Goal: Find specific page/section: Find specific page/section

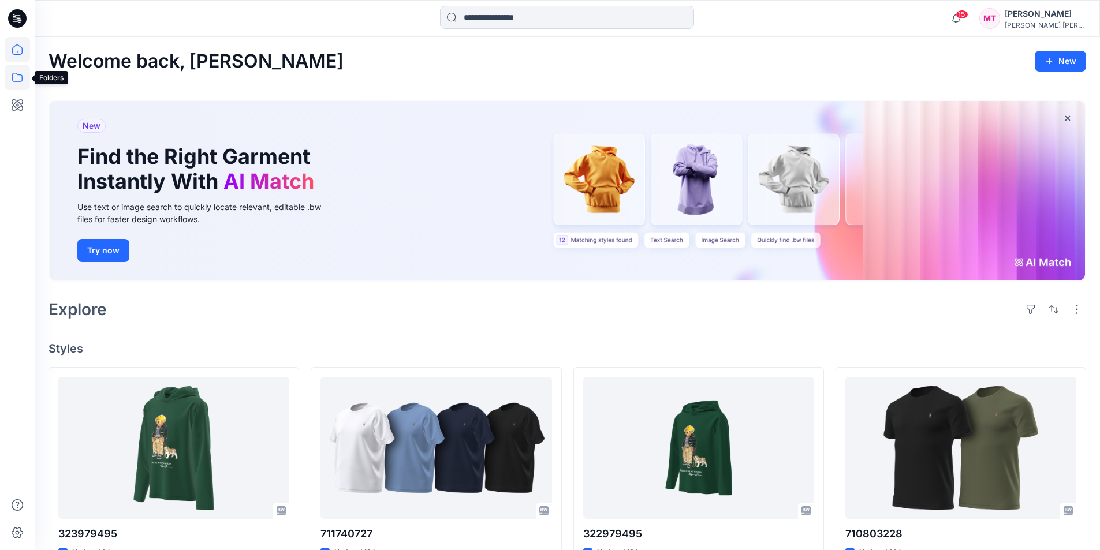
click at [23, 83] on icon at bounding box center [17, 77] width 25 height 25
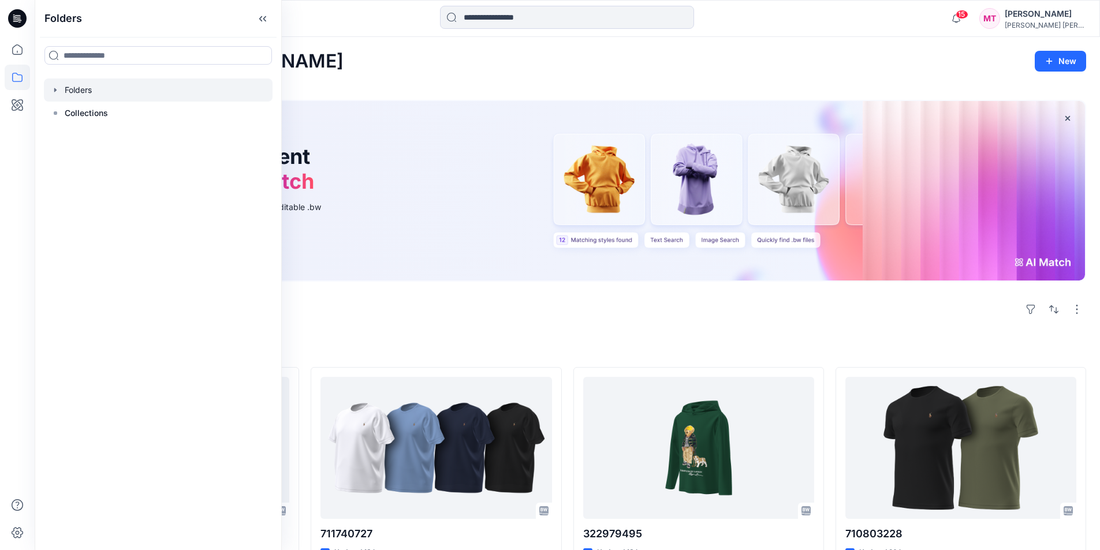
click at [53, 89] on icon "button" at bounding box center [55, 89] width 9 height 9
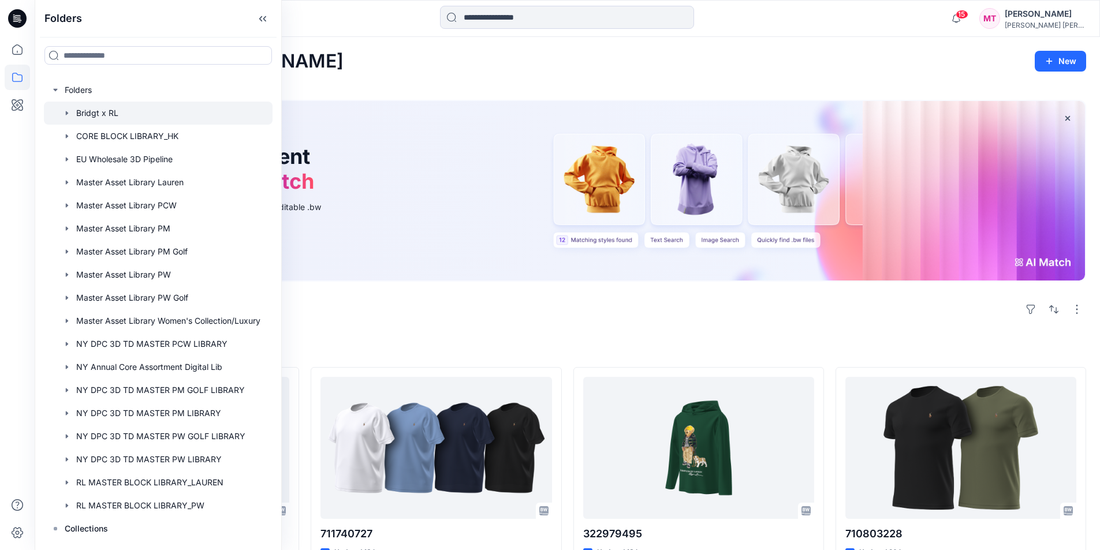
click at [68, 112] on icon "button" at bounding box center [66, 113] width 9 height 9
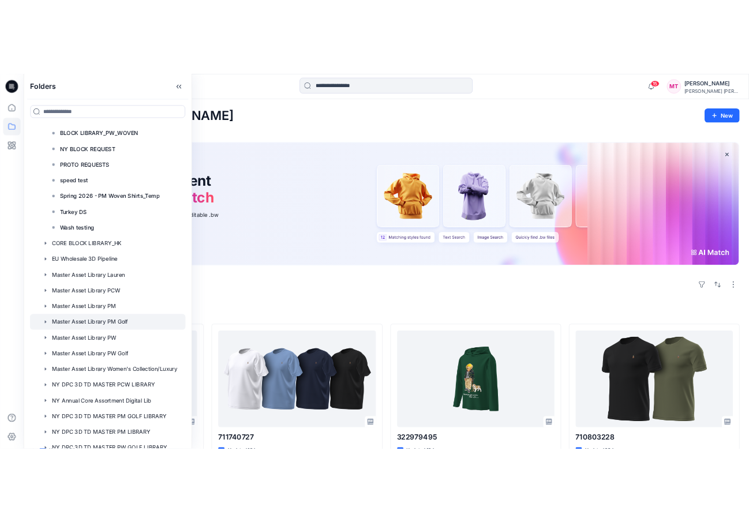
scroll to position [289, 0]
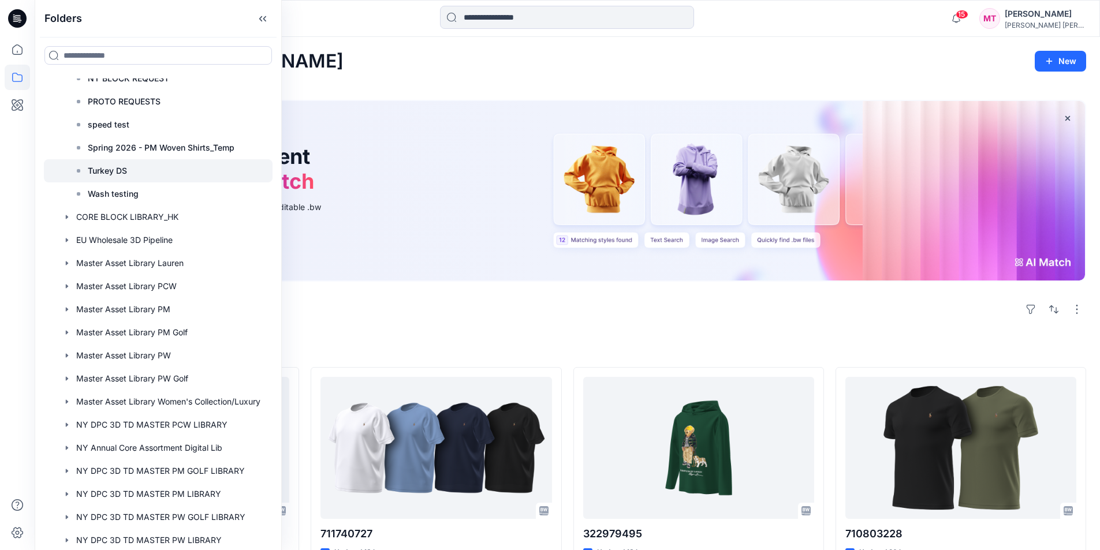
click at [121, 173] on p "Turkey DS" at bounding box center [107, 171] width 39 height 14
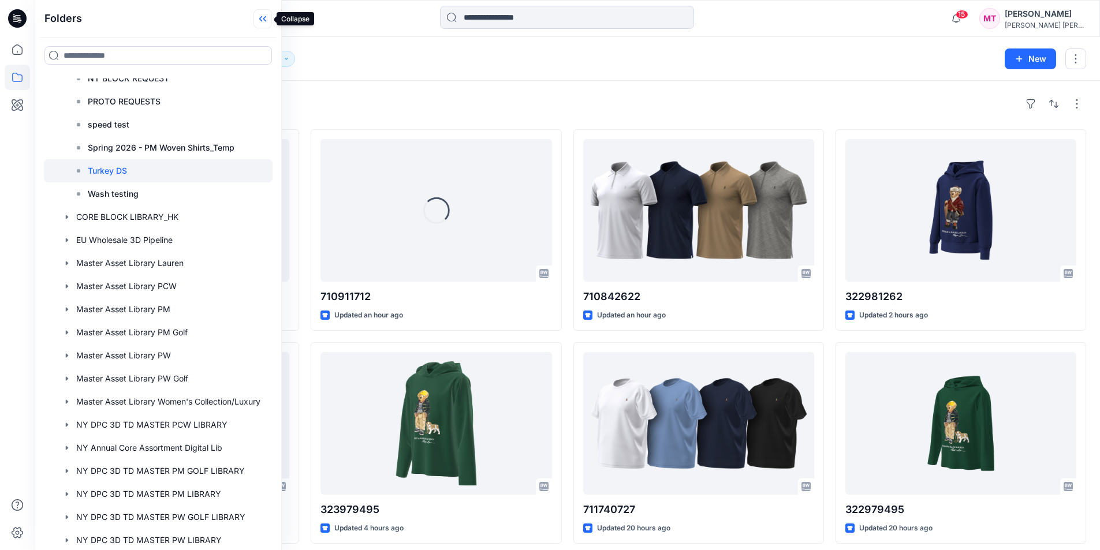
click at [261, 15] on icon at bounding box center [262, 18] width 18 height 19
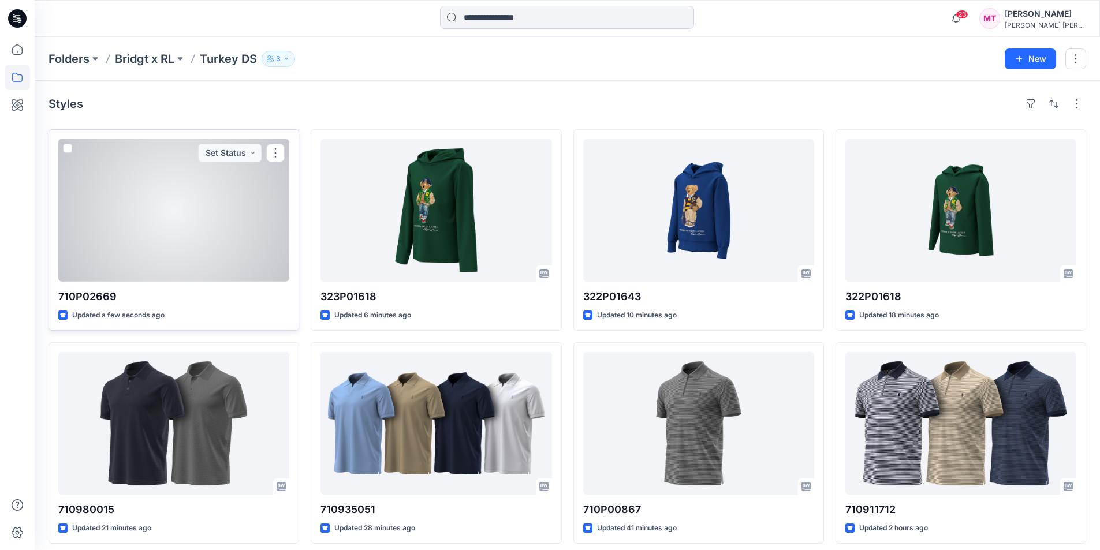
click at [204, 250] on div at bounding box center [173, 210] width 231 height 143
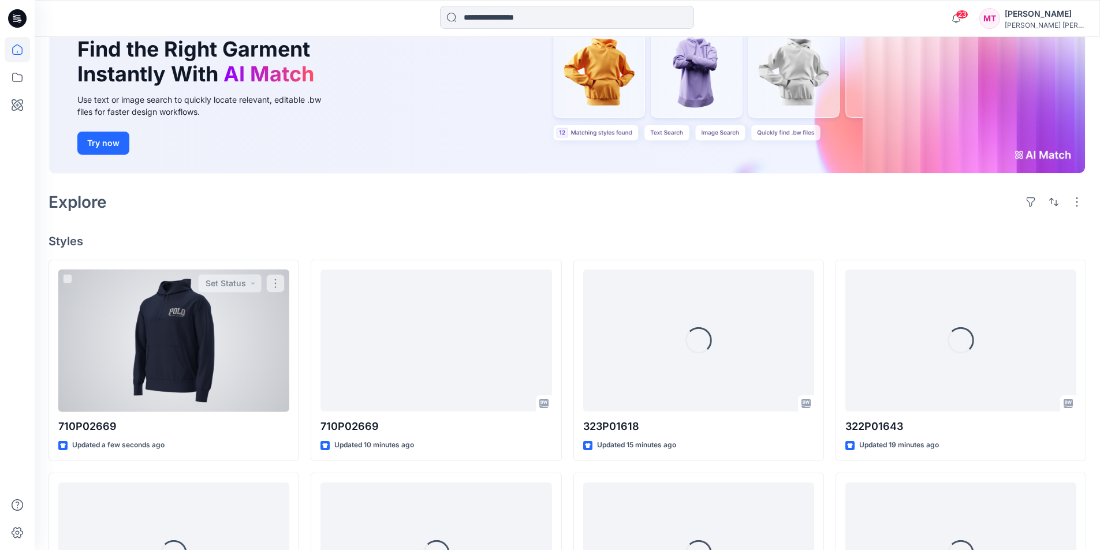
scroll to position [115, 0]
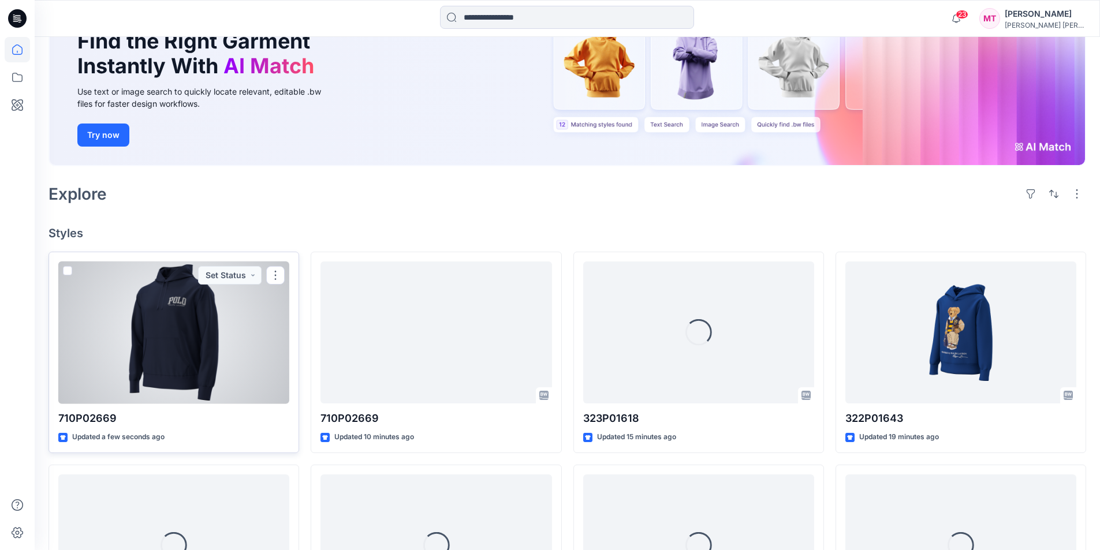
click at [213, 375] on div at bounding box center [173, 332] width 231 height 143
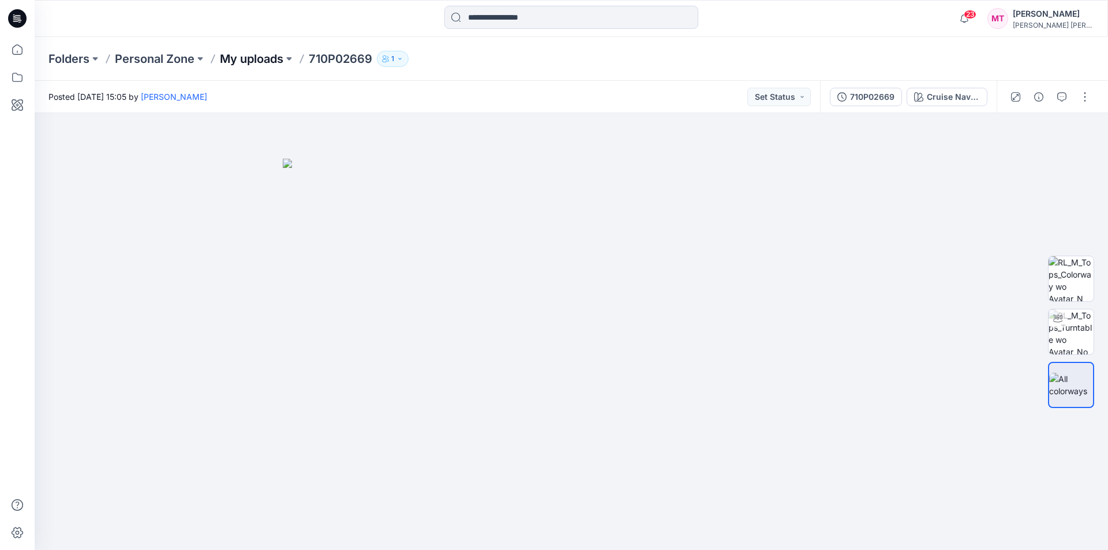
click at [276, 57] on p "My uploads" at bounding box center [251, 59] width 63 height 16
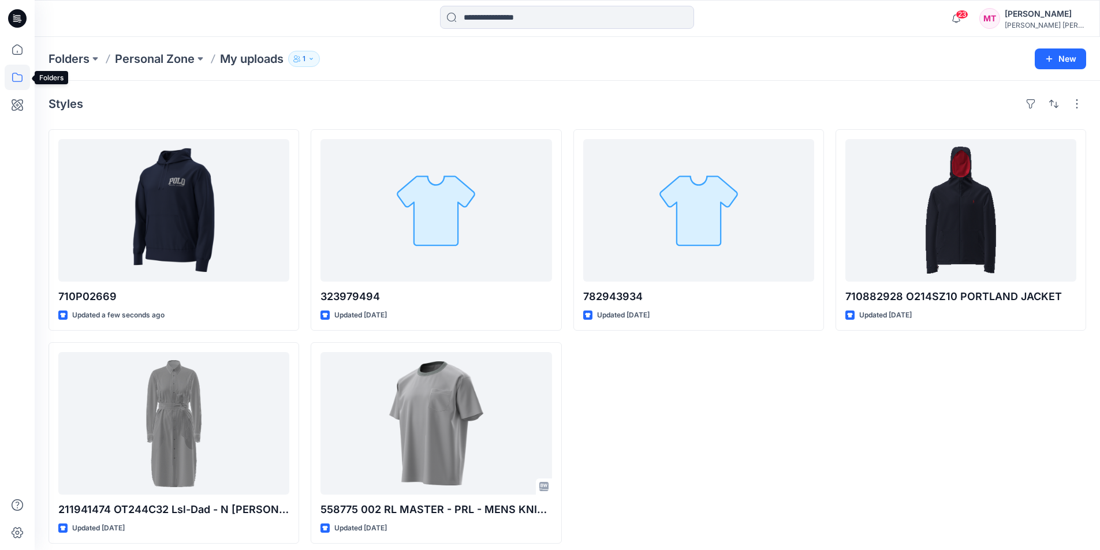
click at [20, 76] on icon at bounding box center [17, 77] width 25 height 25
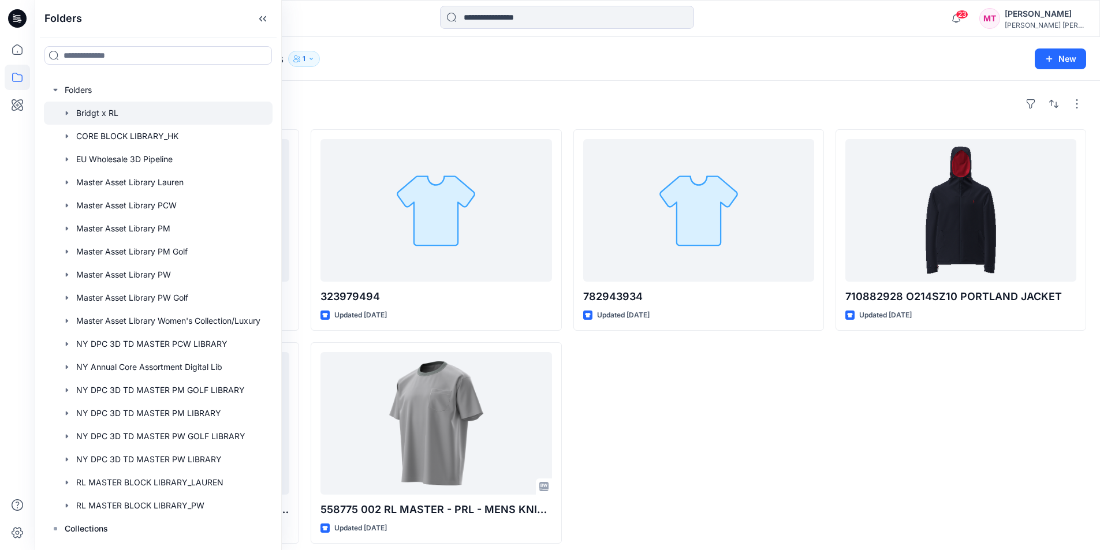
click at [67, 114] on icon "button" at bounding box center [67, 113] width 2 height 4
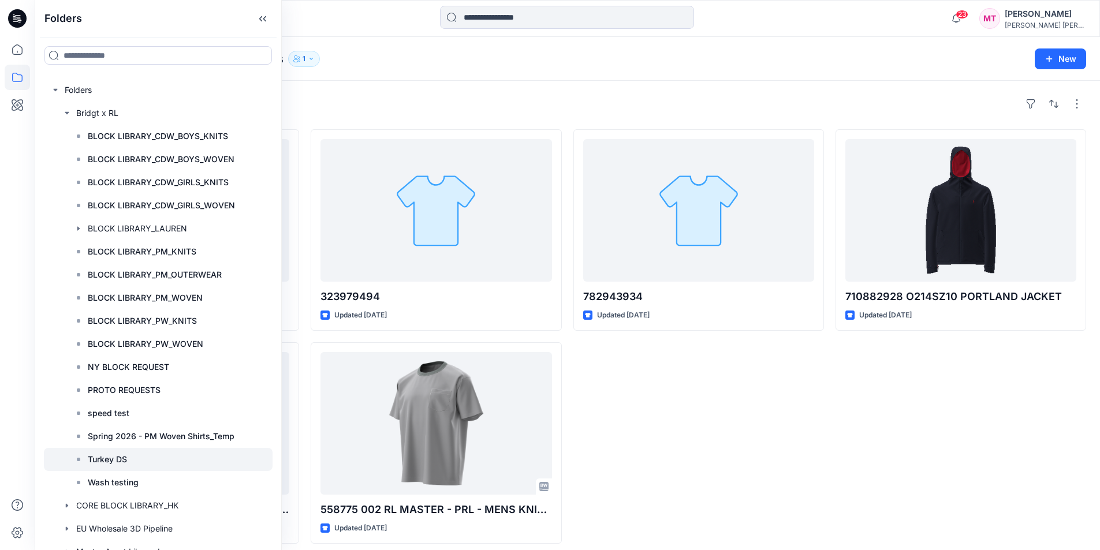
click at [119, 463] on p "Turkey DS" at bounding box center [107, 460] width 39 height 14
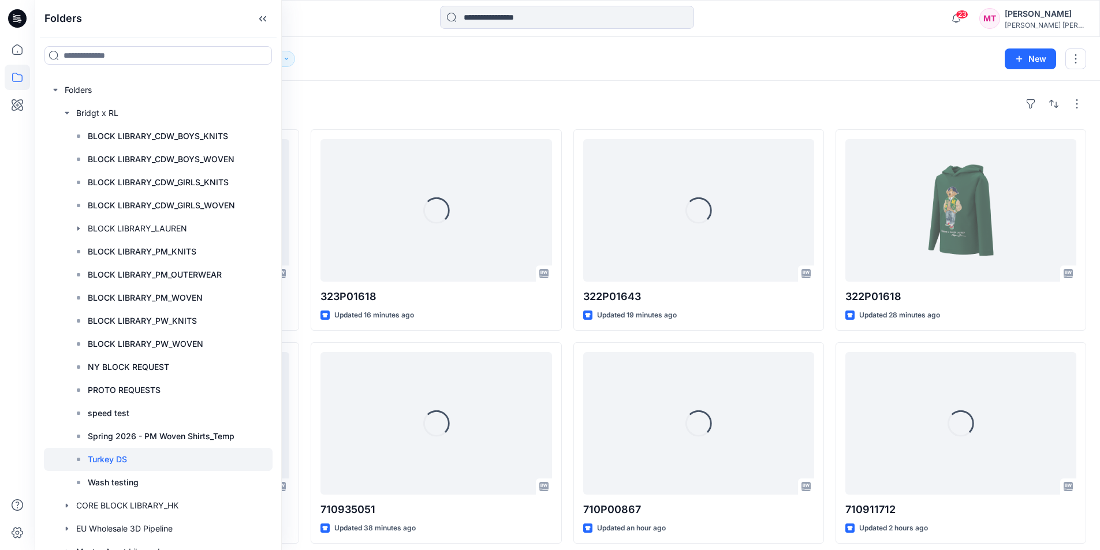
click at [721, 55] on div "Folders Bridgt x RL Turkey DS 3" at bounding box center [521, 59] width 947 height 16
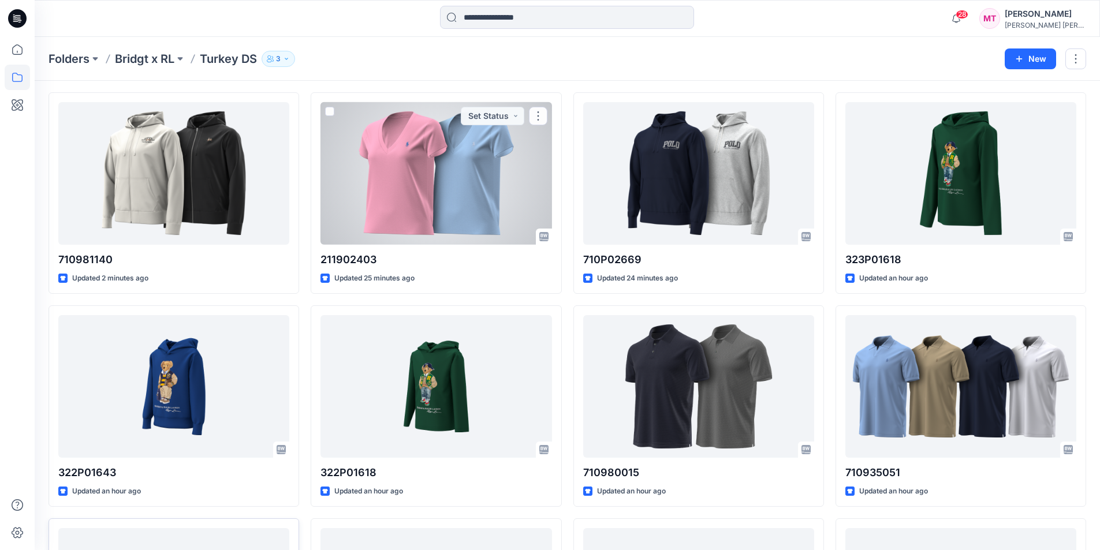
scroll to position [58, 0]
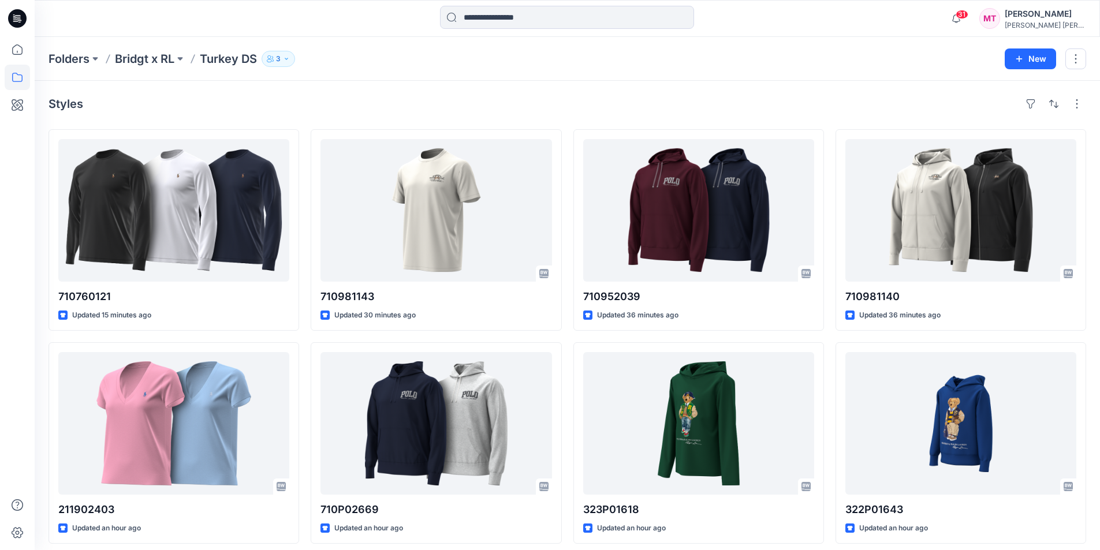
click at [781, 73] on div "Folders Bridgt x RL Turkey DS 3 New" at bounding box center [567, 59] width 1065 height 44
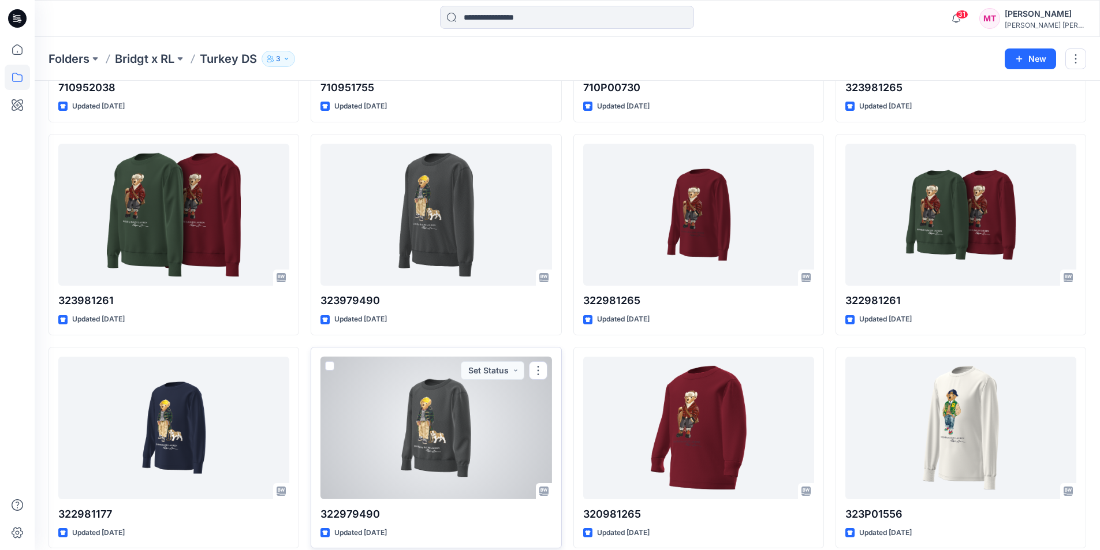
scroll to position [1685, 0]
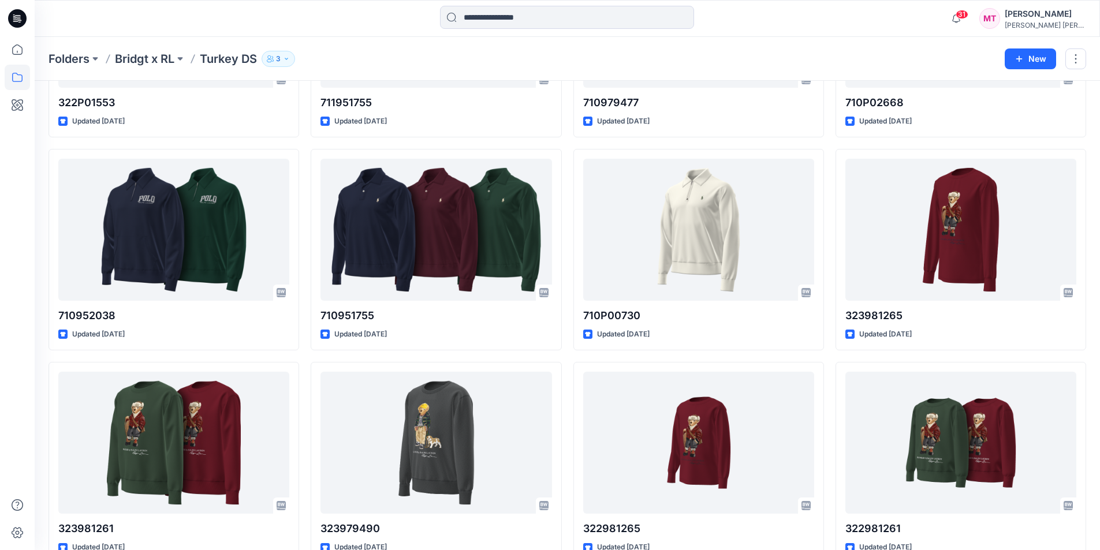
click at [762, 38] on div "Folders Bridgt x RL Turkey DS 3 New" at bounding box center [567, 59] width 1065 height 44
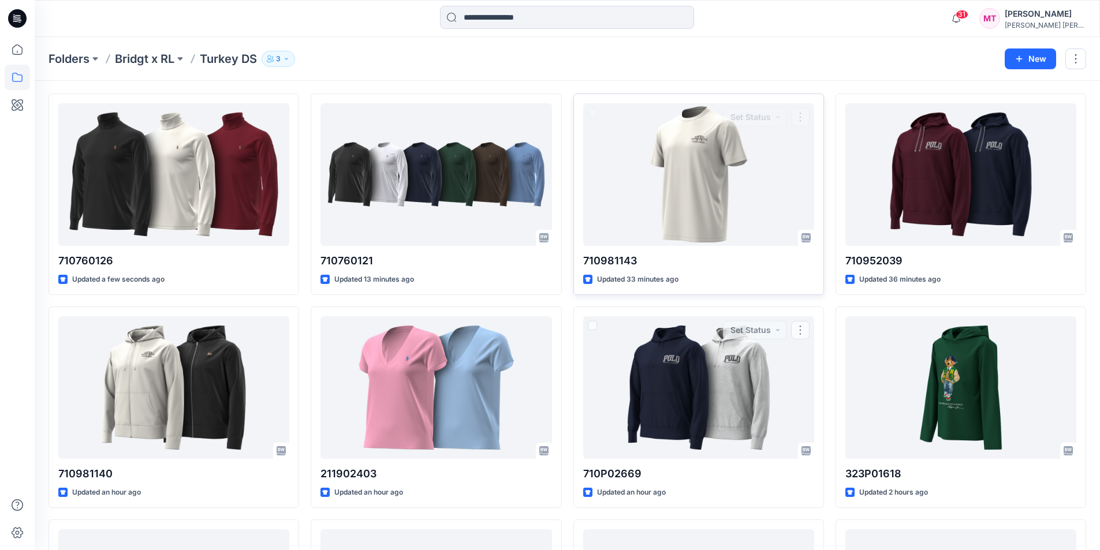
scroll to position [0, 0]
